Goal: Find specific page/section: Find specific page/section

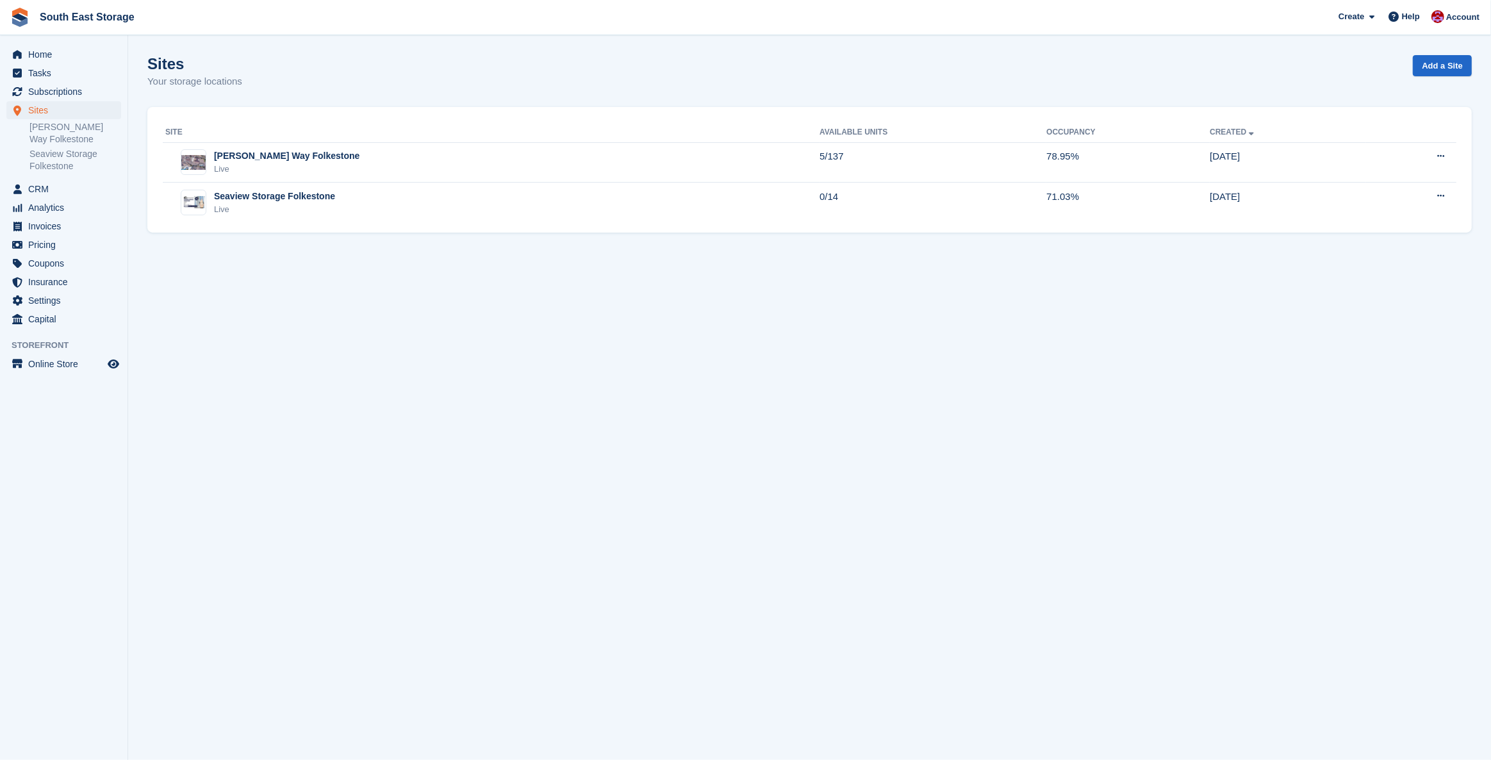
click at [51, 126] on link "[PERSON_NAME] Way Folkestone" at bounding box center [75, 133] width 92 height 24
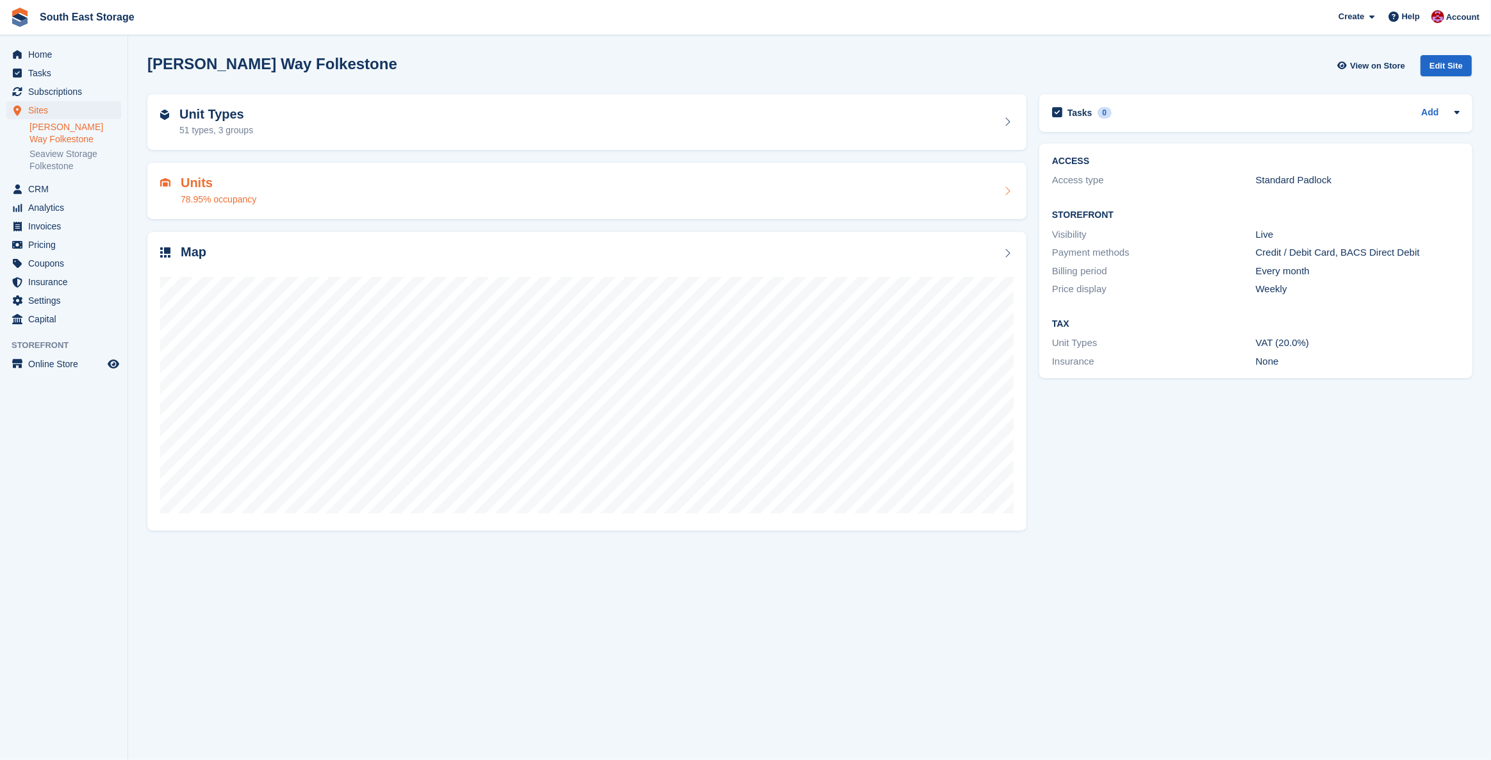
click at [206, 182] on h2 "Units" at bounding box center [219, 183] width 76 height 15
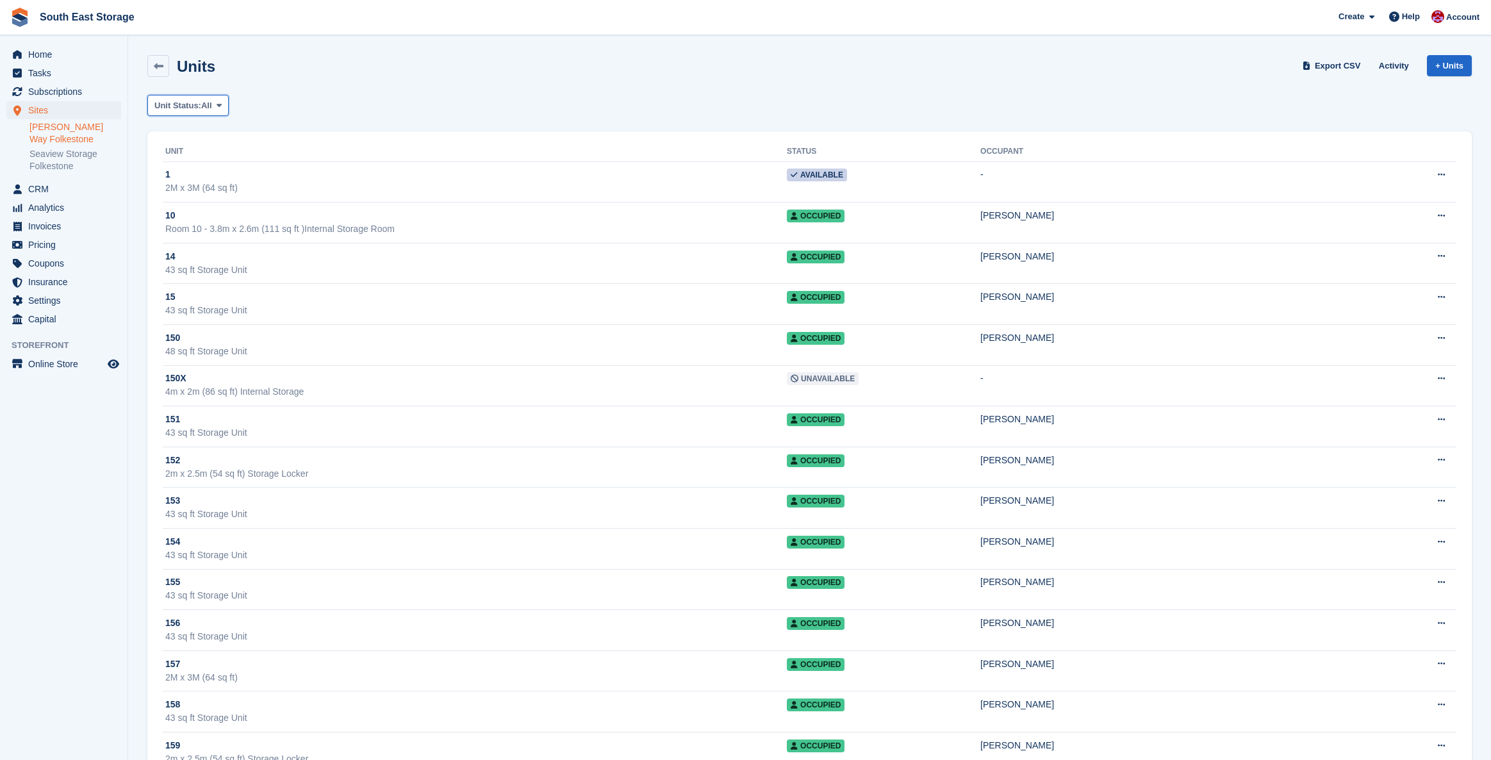
click at [217, 110] on button "Unit Status: All" at bounding box center [187, 105] width 81 height 21
click at [202, 161] on link "Available" at bounding box center [208, 158] width 111 height 23
